Goal: Task Accomplishment & Management: Use online tool/utility

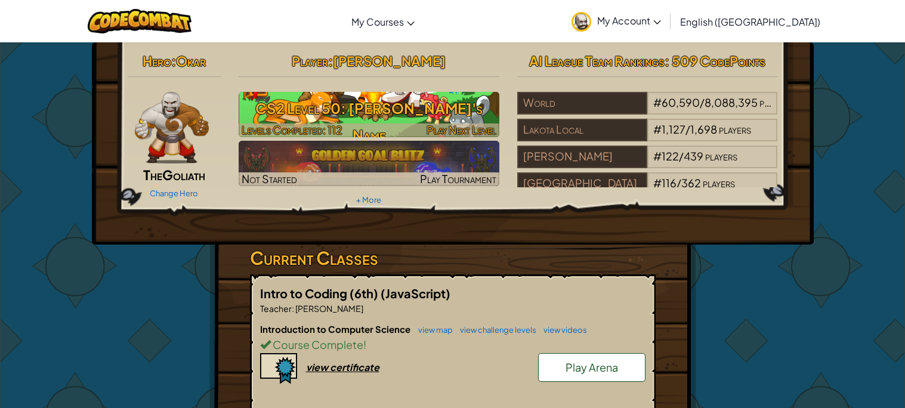
click at [378, 110] on h3 "CS2 Level 50: [PERSON_NAME]'s Name" at bounding box center [369, 122] width 261 height 54
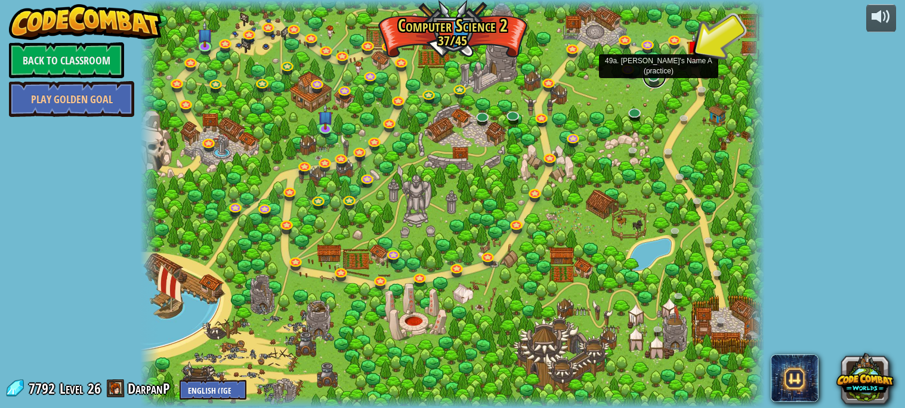
click at [655, 76] on link at bounding box center [655, 76] width 24 height 24
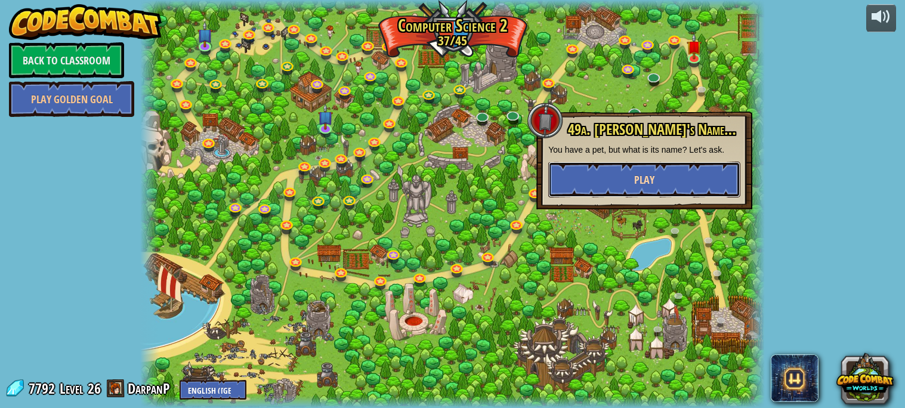
click at [665, 184] on button "Play" at bounding box center [644, 180] width 192 height 36
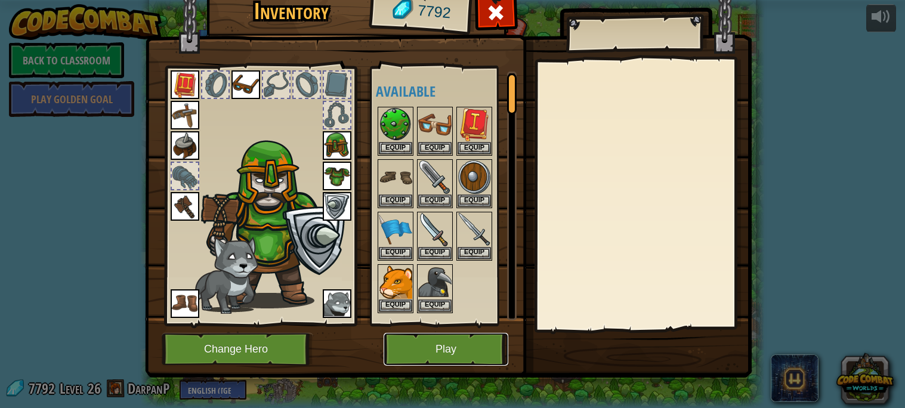
click at [458, 354] on button "Play" at bounding box center [446, 349] width 125 height 33
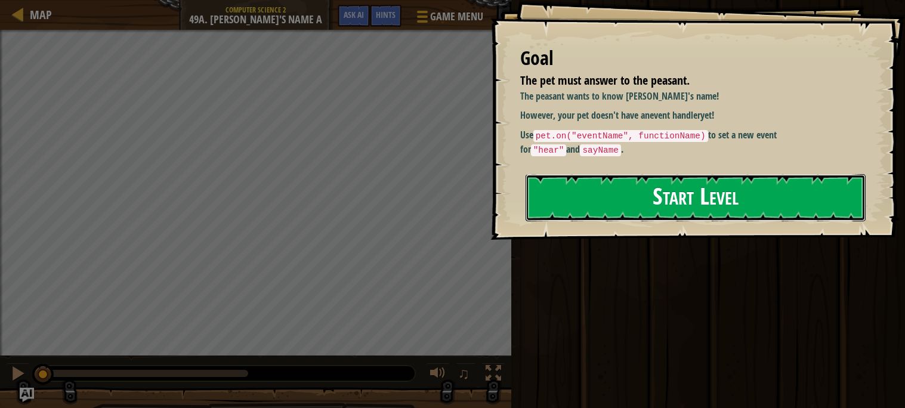
click at [632, 199] on button "Start Level" at bounding box center [696, 197] width 340 height 47
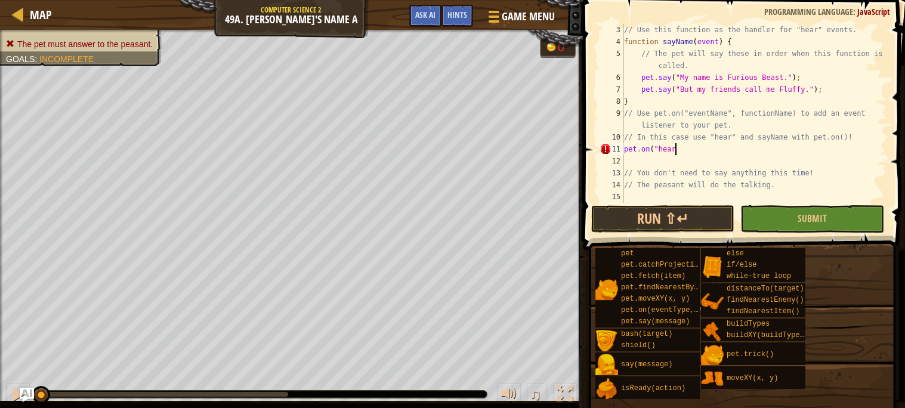
scroll to position [5, 4]
click at [635, 150] on div "// Use this function as the handler for "hear" events. function sayName ( event…" at bounding box center [755, 125] width 266 height 203
click at [702, 143] on div "// Use this function as the handler for "hear" events. function sayName ( event…" at bounding box center [755, 125] width 266 height 203
type textarea "pet.on("hear", sayName);"
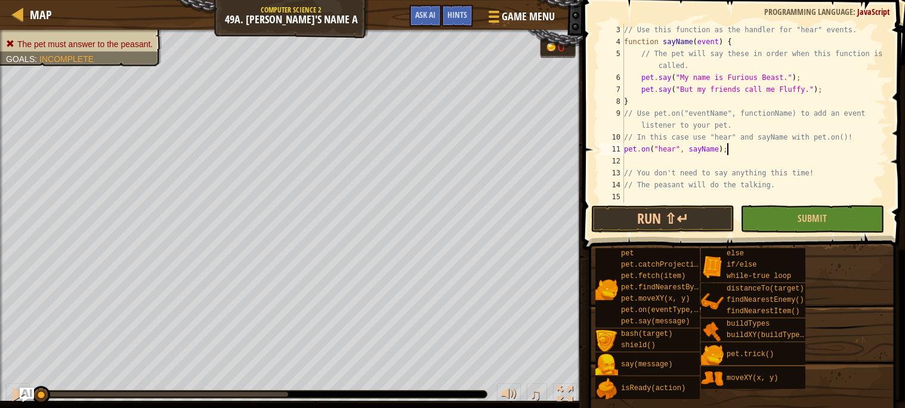
click at [656, 233] on span at bounding box center [745, 107] width 332 height 285
click at [655, 223] on button "Run ⇧↵" at bounding box center [662, 218] width 143 height 27
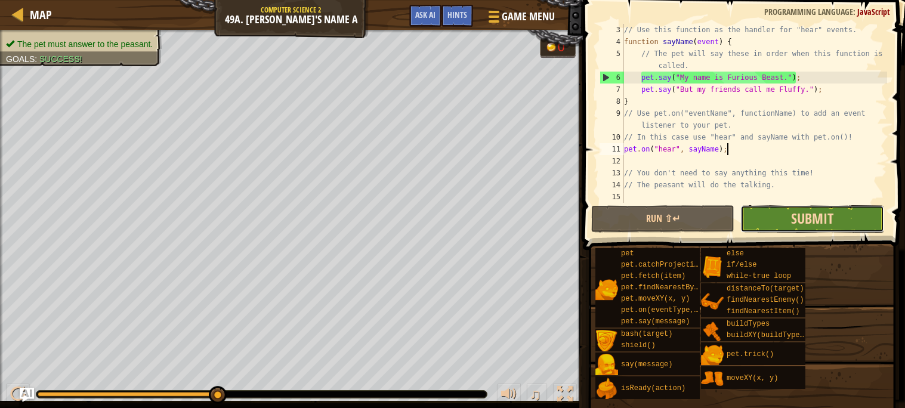
click at [796, 217] on span "Submit" at bounding box center [812, 218] width 42 height 19
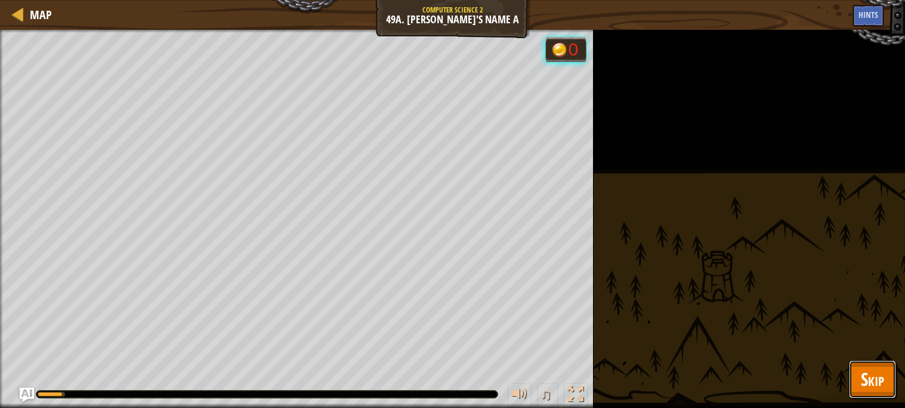
click at [880, 367] on span "Skip" at bounding box center [872, 379] width 23 height 24
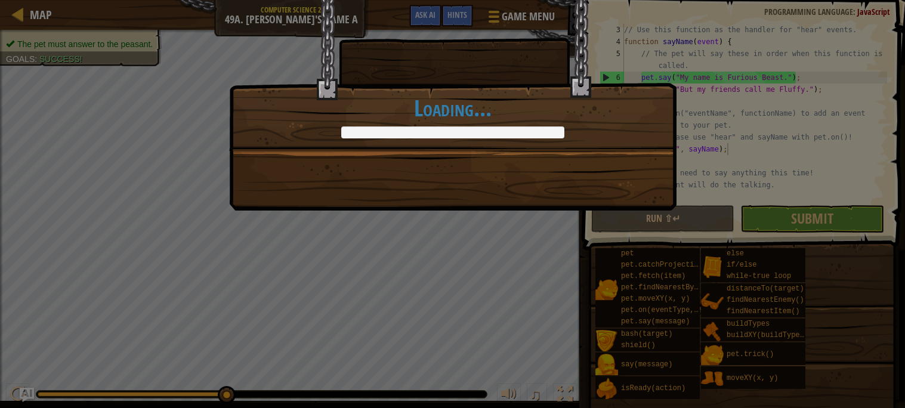
click at [584, 159] on div "Bark. BARBKARKBAKRBK. +79 +45 Continue Loading..." at bounding box center [452, 105] width 447 height 211
drag, startPoint x: 584, startPoint y: 159, endPoint x: 606, endPoint y: 179, distance: 30.0
click at [606, 179] on div "Bark. BARBKARKBAKRBK. +79 +45 Continue Loading..." at bounding box center [452, 105] width 447 height 211
